Goal: Check status: Check status

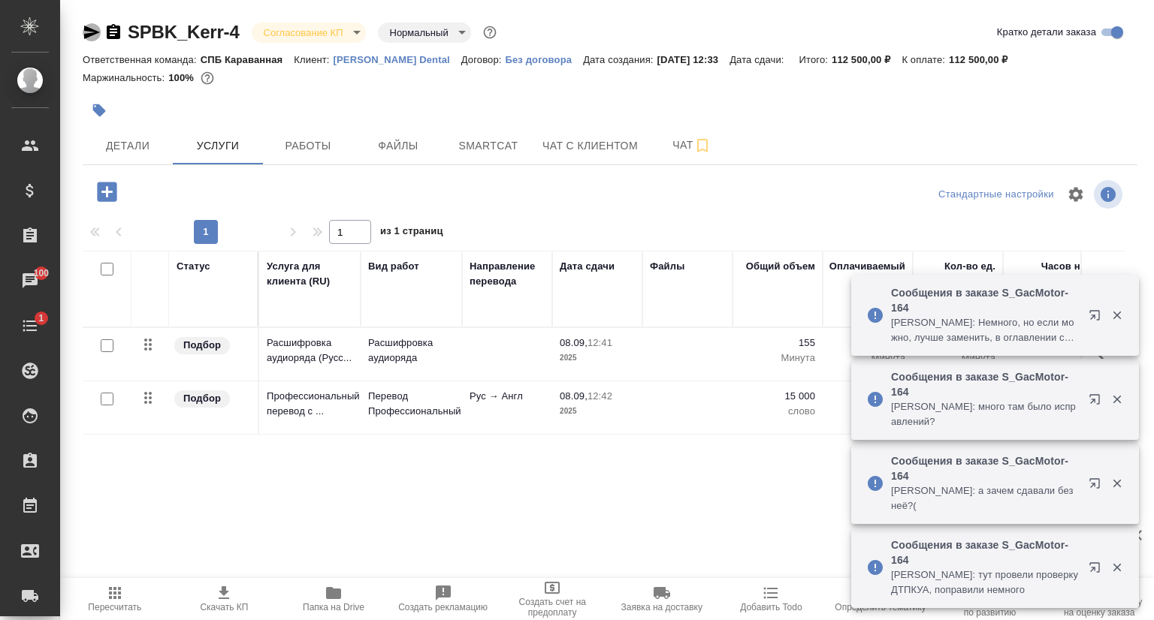
click at [83, 33] on icon "button" at bounding box center [92, 32] width 18 height 18
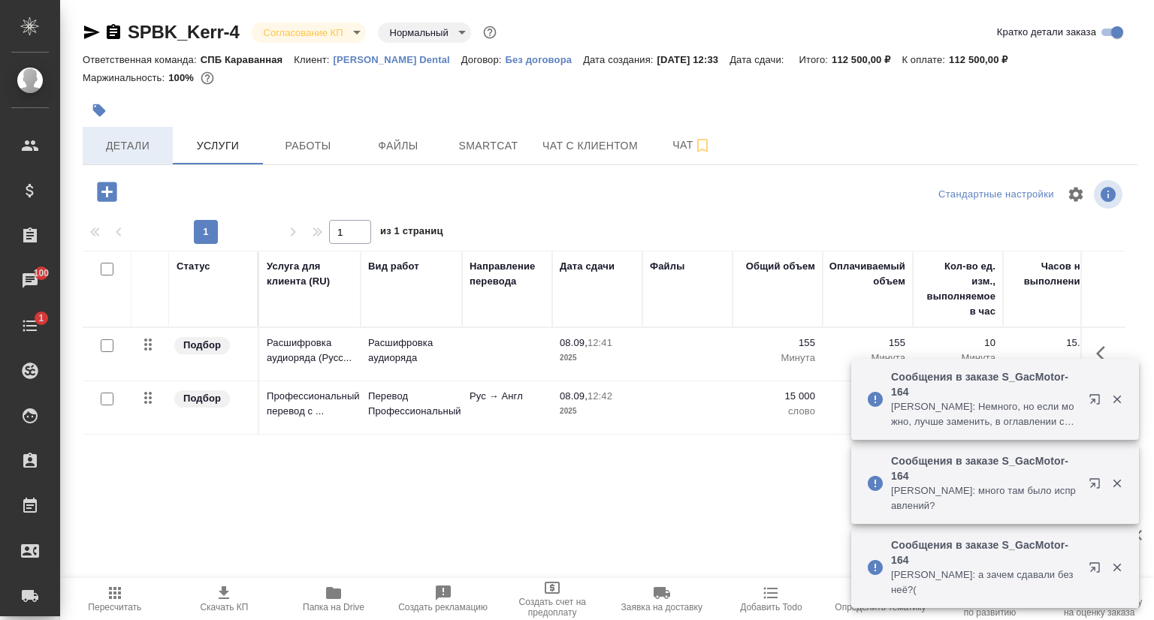
click at [134, 150] on span "Детали" at bounding box center [128, 146] width 72 height 19
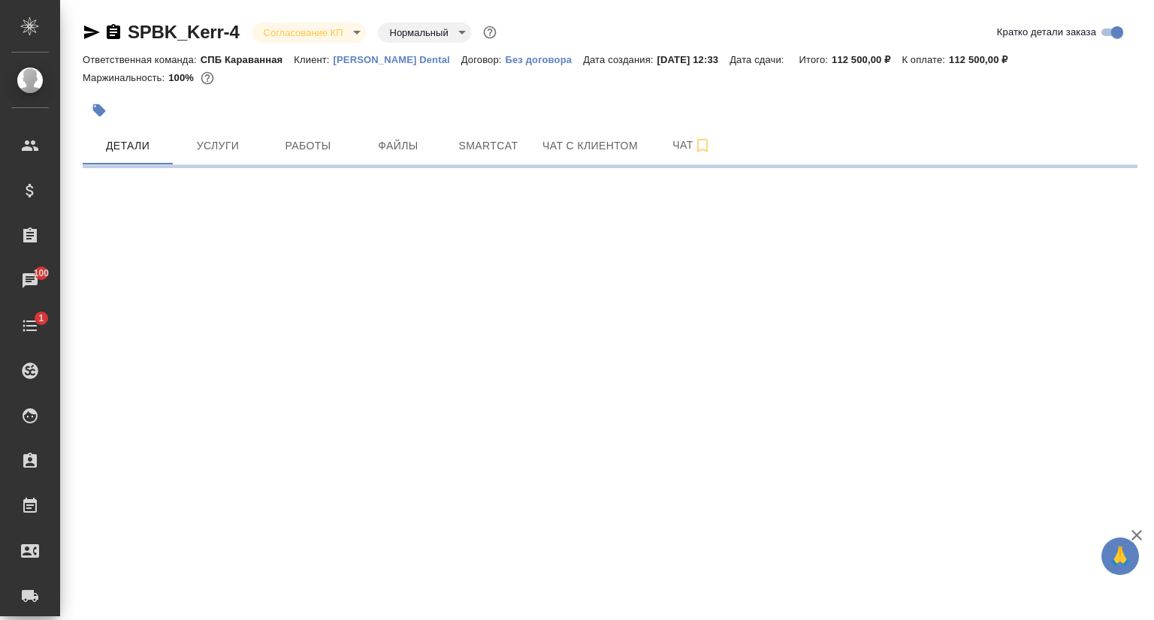
select select "RU"
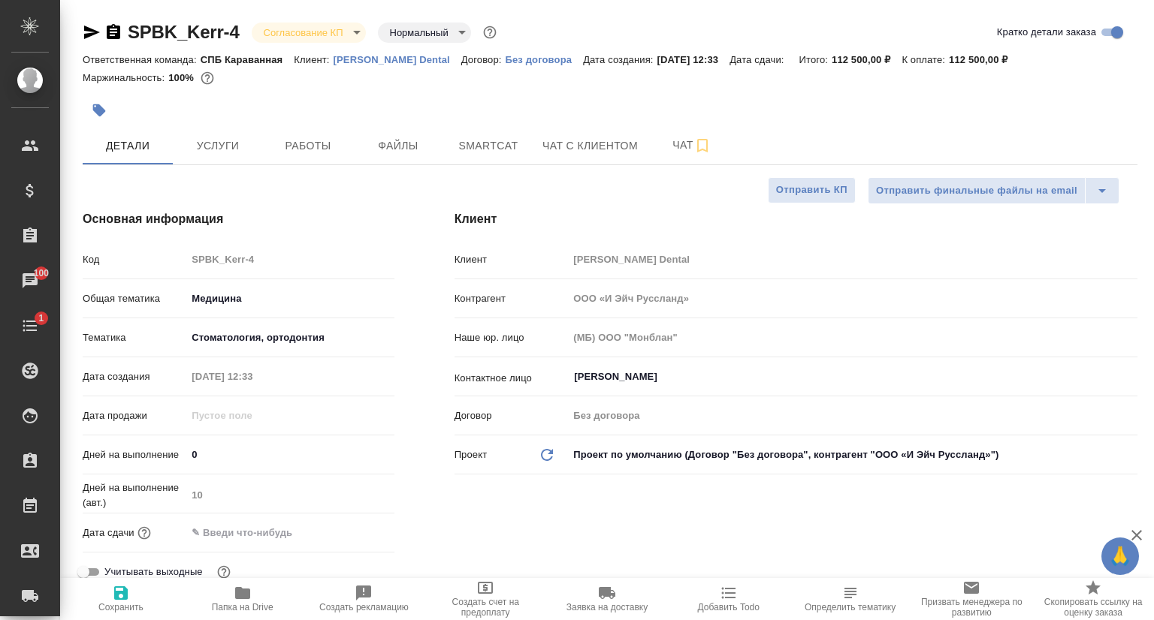
type textarea "x"
click at [353, 61] on p "[PERSON_NAME] Dental" at bounding box center [397, 59] width 128 height 11
type textarea "x"
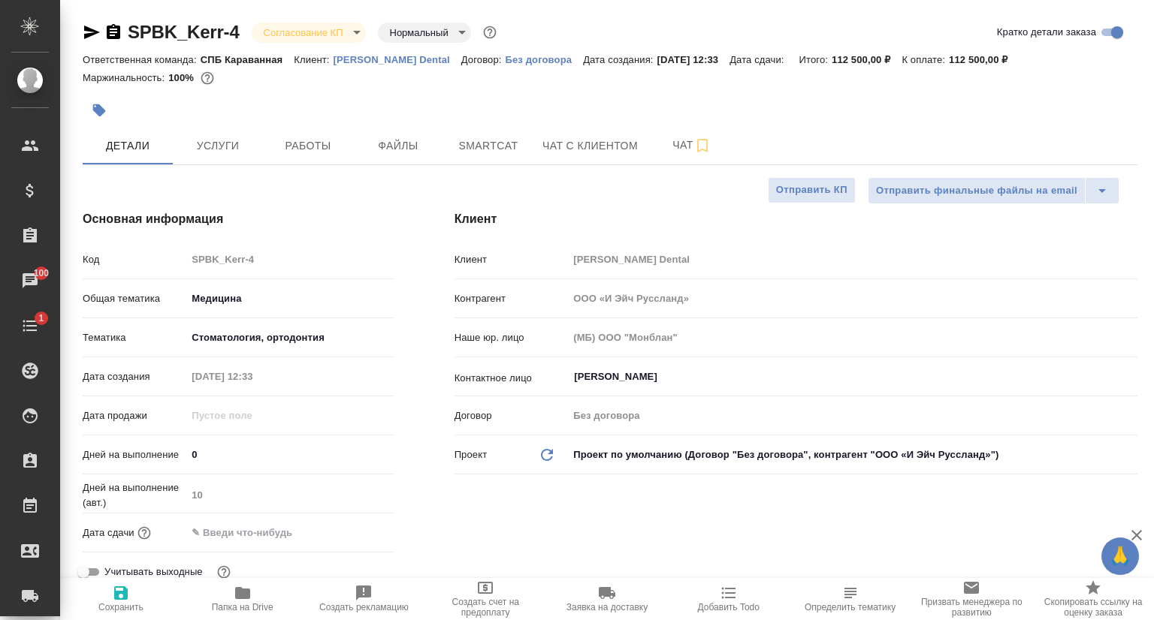
type textarea "x"
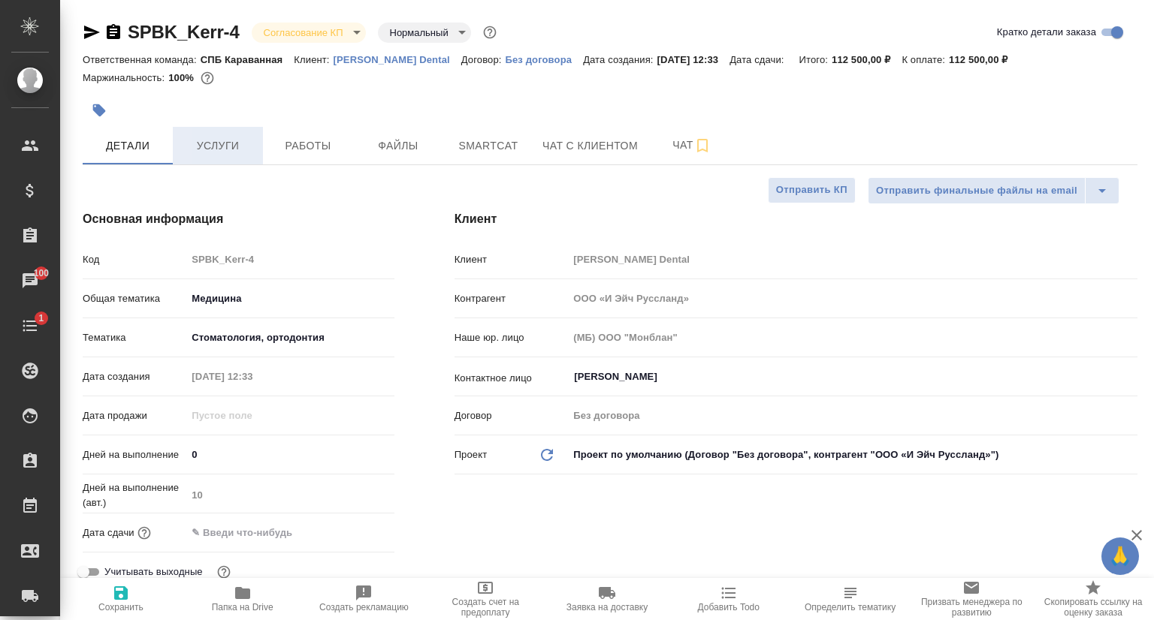
click at [205, 144] on span "Услуги" at bounding box center [218, 146] width 72 height 19
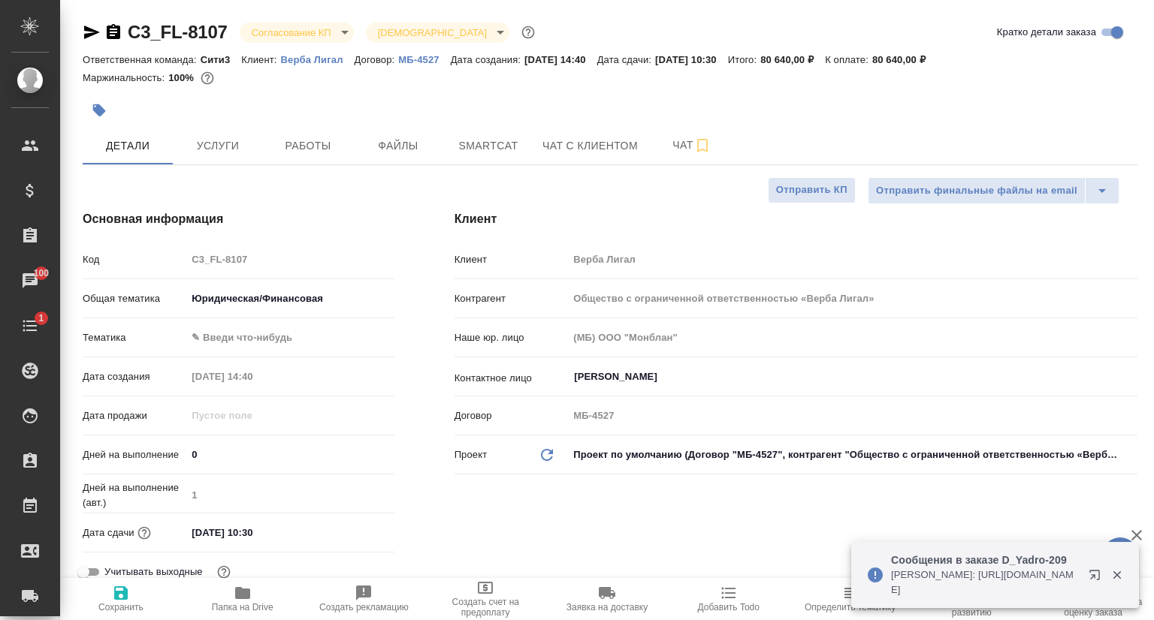
select select "RU"
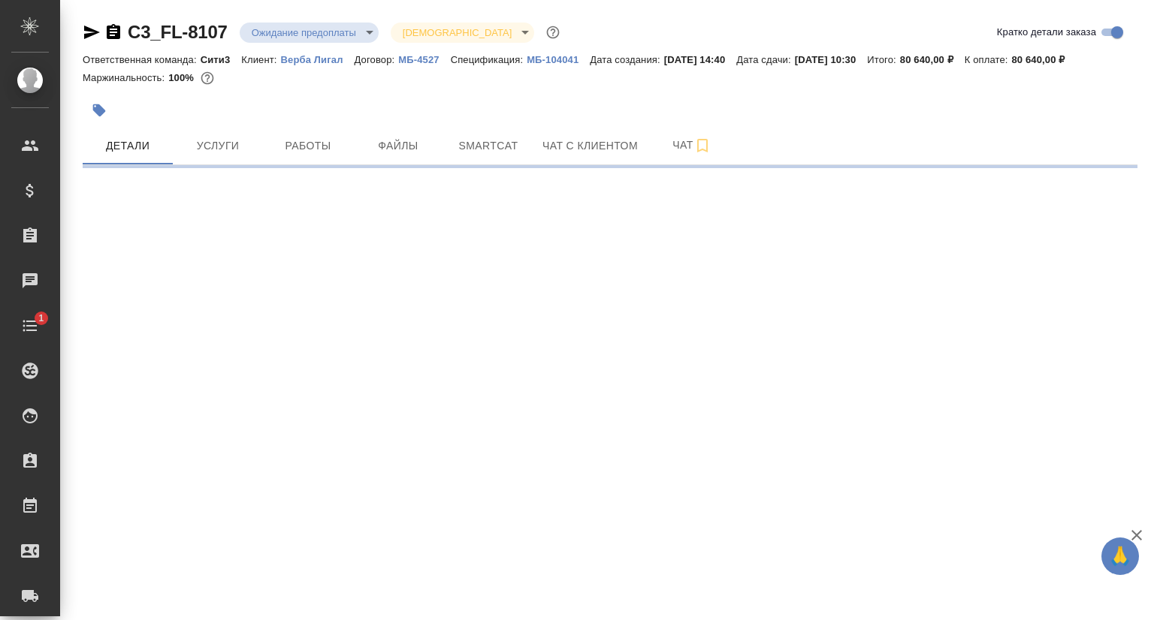
select select "RU"
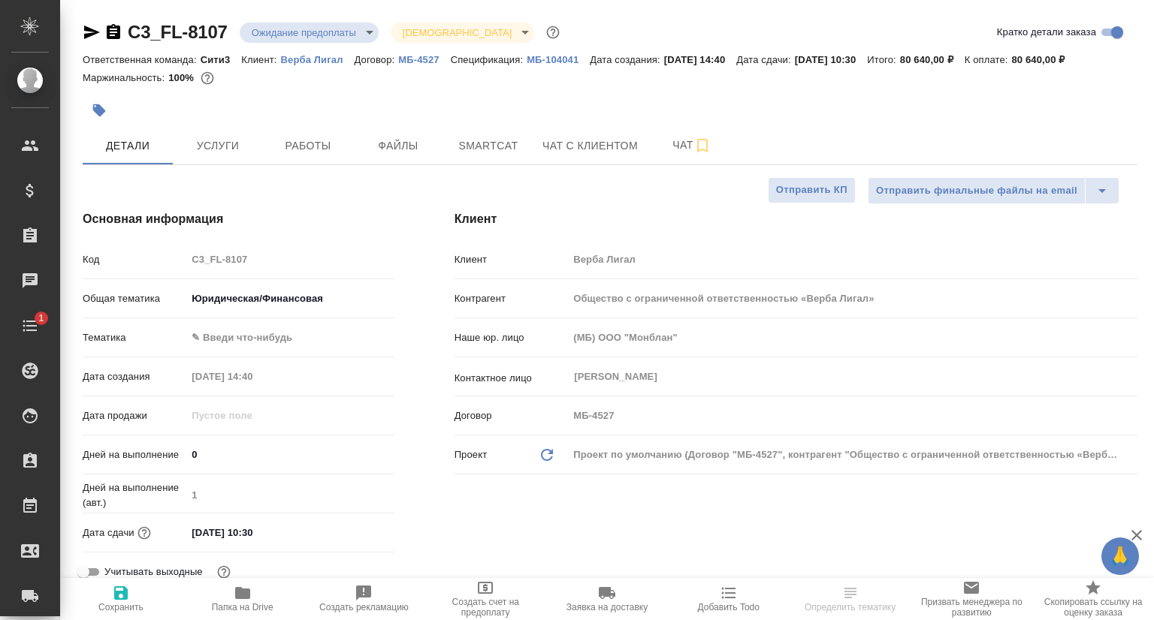
type textarea "x"
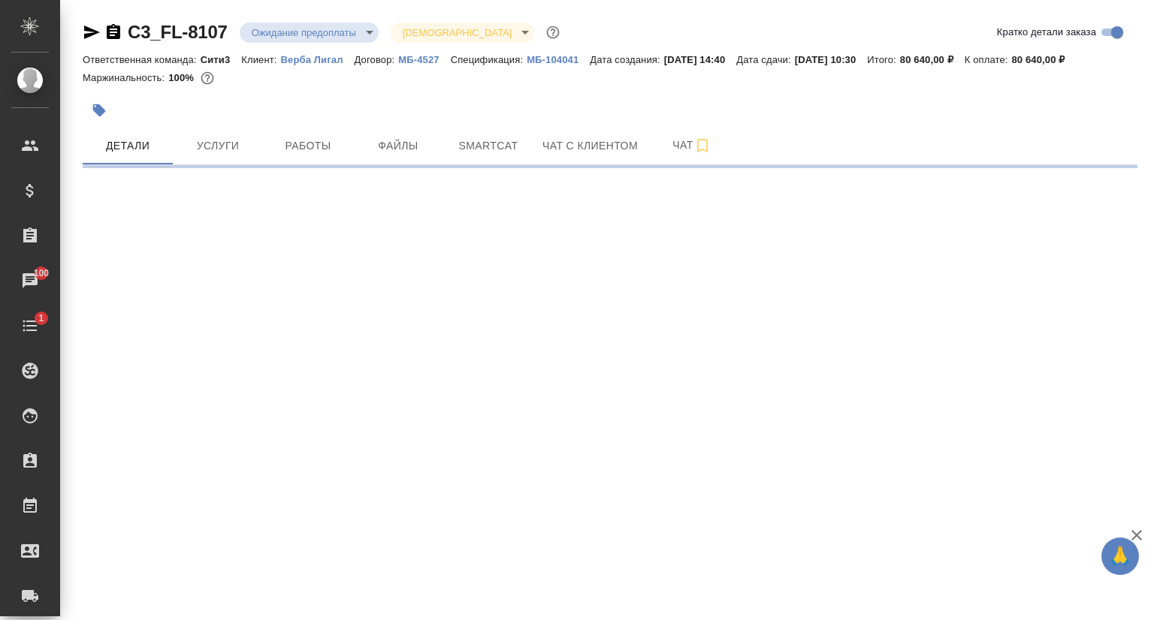
select select "RU"
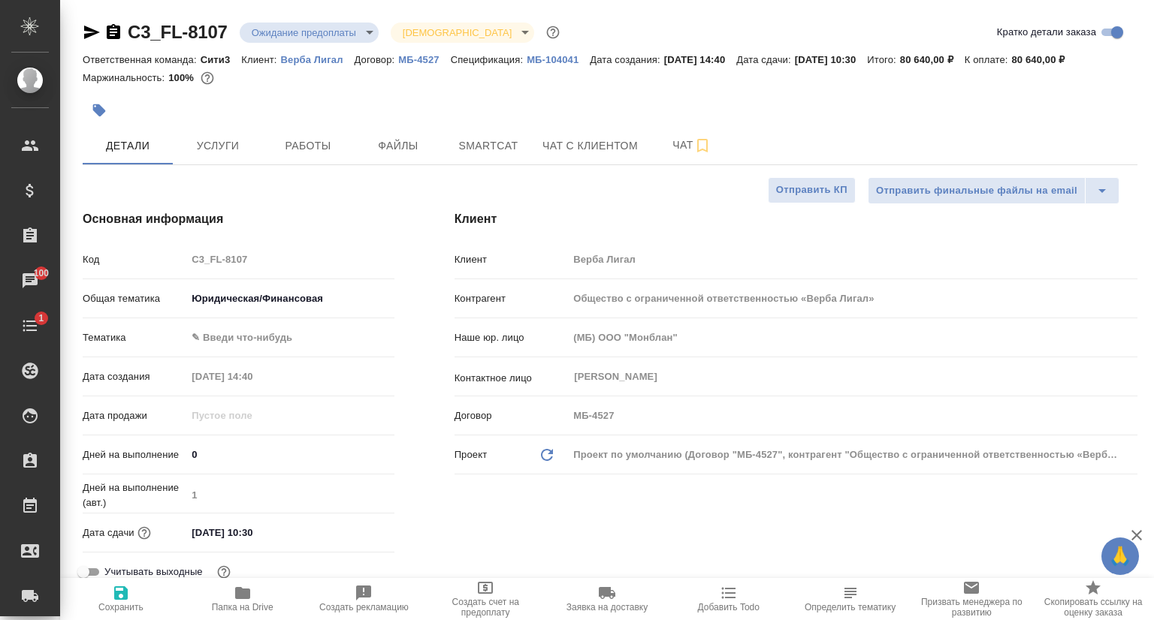
type textarea "x"
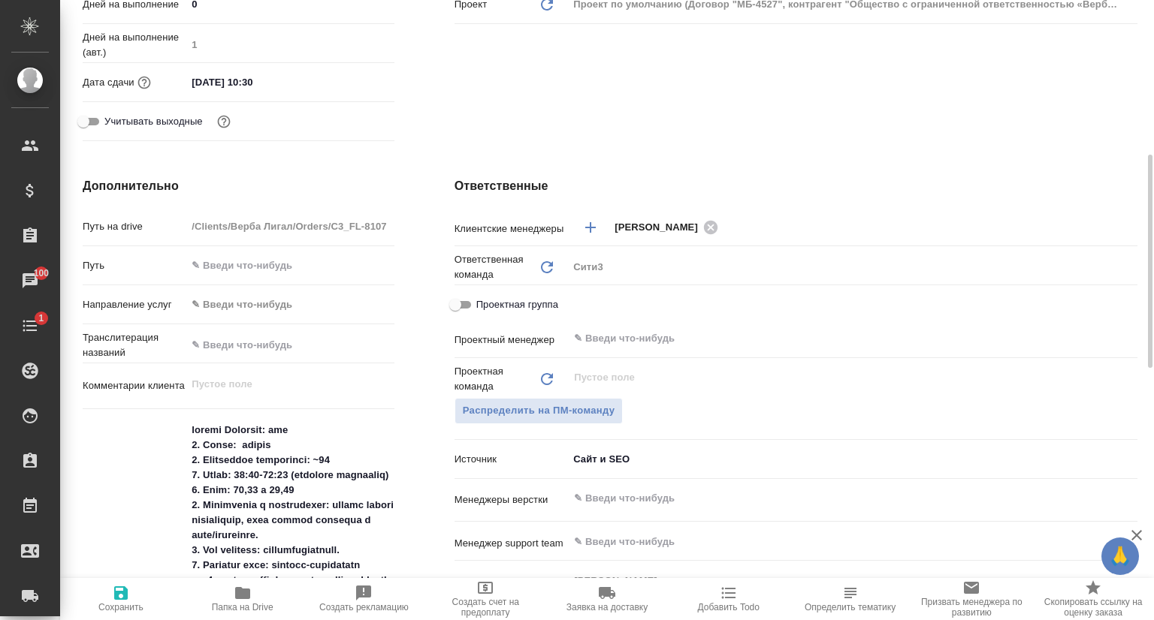
scroll to position [676, 0]
